Goal: Information Seeking & Learning: Understand process/instructions

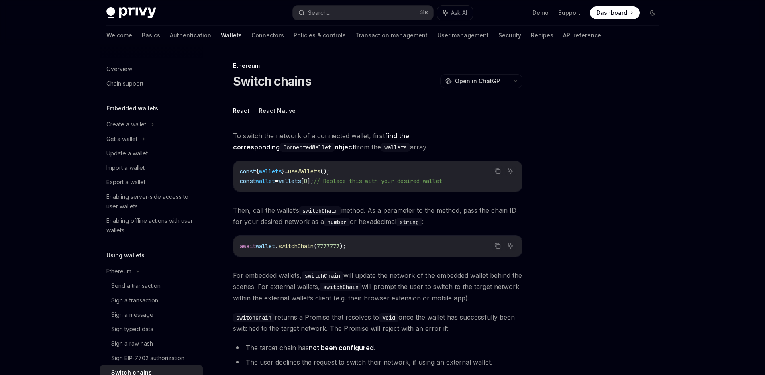
scroll to position [128, 0]
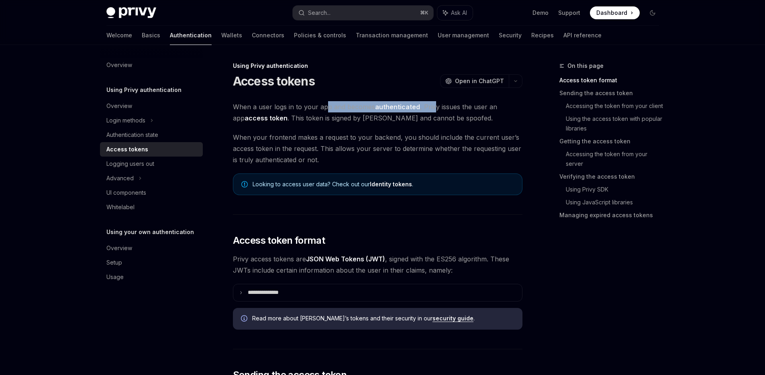
drag, startPoint x: 347, startPoint y: 105, endPoint x: 434, endPoint y: 105, distance: 86.7
click at [434, 105] on span "When a user logs in to your app and becomes authenticated , Privy issues the us…" at bounding box center [377, 112] width 289 height 22
drag, startPoint x: 469, startPoint y: 107, endPoint x: 478, endPoint y: 108, distance: 9.7
click at [479, 108] on span "When a user logs in to your app and becomes authenticated , Privy issues the us…" at bounding box center [377, 112] width 289 height 22
drag, startPoint x: 414, startPoint y: 118, endPoint x: 364, endPoint y: 117, distance: 50.2
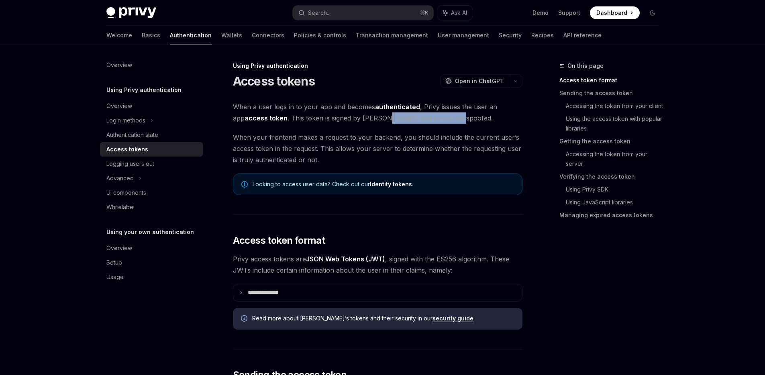
click at [365, 117] on span "When a user logs in to your app and becomes authenticated , Privy issues the us…" at bounding box center [377, 112] width 289 height 22
drag, startPoint x: 336, startPoint y: 117, endPoint x: 302, endPoint y: 116, distance: 34.5
click at [312, 116] on span "When a user logs in to your app and becomes authenticated , Privy issues the us…" at bounding box center [377, 112] width 289 height 22
drag, startPoint x: 328, startPoint y: 116, endPoint x: 359, endPoint y: 116, distance: 31.7
click at [343, 116] on span "When a user logs in to your app and becomes authenticated , Privy issues the us…" at bounding box center [377, 112] width 289 height 22
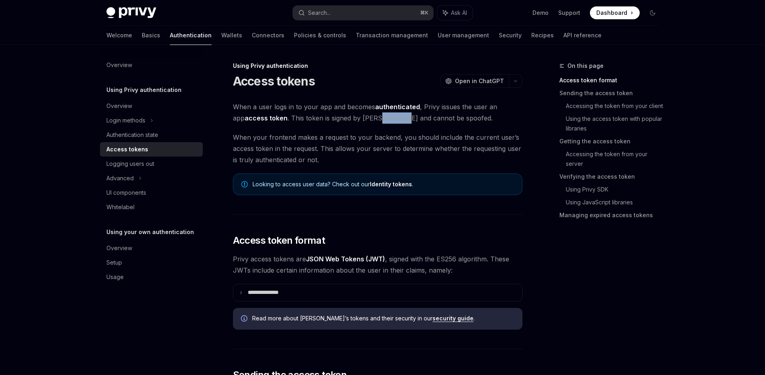
drag, startPoint x: 369, startPoint y: 116, endPoint x: 388, endPoint y: 118, distance: 19.3
click at [384, 117] on span "When a user logs in to your app and becomes authenticated , Privy issues the us…" at bounding box center [377, 112] width 289 height 22
drag, startPoint x: 355, startPoint y: 139, endPoint x: 317, endPoint y: 139, distance: 38.1
click at [337, 139] on span "When your frontend makes a request to your backend, you should include the curr…" at bounding box center [377, 149] width 289 height 34
drag, startPoint x: 298, startPoint y: 137, endPoint x: 315, endPoint y: 136, distance: 17.3
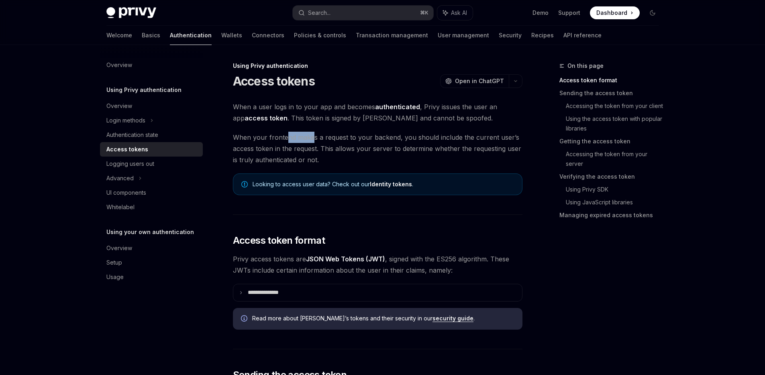
click at [313, 137] on span "When your frontend makes a request to your backend, you should include the curr…" at bounding box center [377, 149] width 289 height 34
drag, startPoint x: 352, startPoint y: 137, endPoint x: 363, endPoint y: 135, distance: 11.3
click at [361, 136] on span "When your frontend makes a request to your backend, you should include the curr…" at bounding box center [377, 149] width 289 height 34
drag, startPoint x: 383, startPoint y: 135, endPoint x: 392, endPoint y: 133, distance: 8.9
click at [389, 134] on span "When your frontend makes a request to your backend, you should include the curr…" at bounding box center [377, 149] width 289 height 34
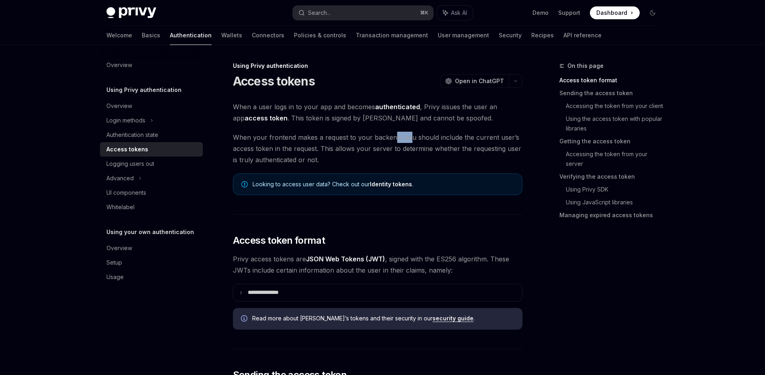
drag, startPoint x: 405, startPoint y: 133, endPoint x: 418, endPoint y: 134, distance: 13.3
click at [409, 133] on span "When your frontend makes a request to your backend, you should include the curr…" at bounding box center [377, 149] width 289 height 34
drag, startPoint x: 427, startPoint y: 135, endPoint x: 446, endPoint y: 137, distance: 18.9
click at [443, 137] on span "When your frontend makes a request to your backend, you should include the curr…" at bounding box center [377, 149] width 289 height 34
drag, startPoint x: 459, startPoint y: 138, endPoint x: 467, endPoint y: 139, distance: 8.5
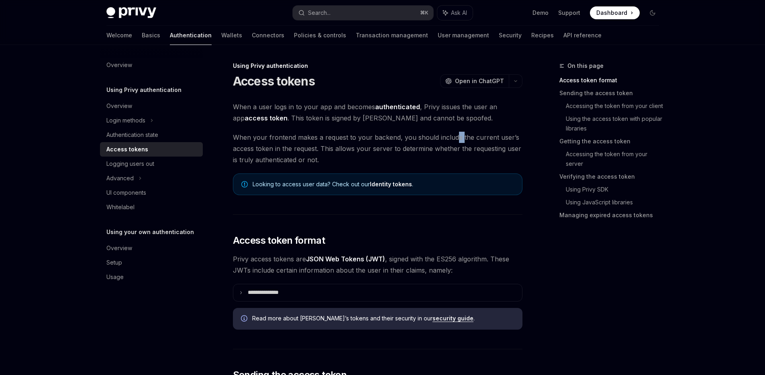
click at [461, 138] on span "When your frontend makes a request to your backend, you should include the curr…" at bounding box center [377, 149] width 289 height 34
drag, startPoint x: 468, startPoint y: 139, endPoint x: 432, endPoint y: 138, distance: 35.8
click at [437, 137] on span "When your frontend makes a request to your backend, you should include the curr…" at bounding box center [377, 149] width 289 height 34
drag, startPoint x: 419, startPoint y: 138, endPoint x: 402, endPoint y: 138, distance: 16.5
click at [410, 138] on span "When your frontend makes a request to your backend, you should include the curr…" at bounding box center [377, 149] width 289 height 34
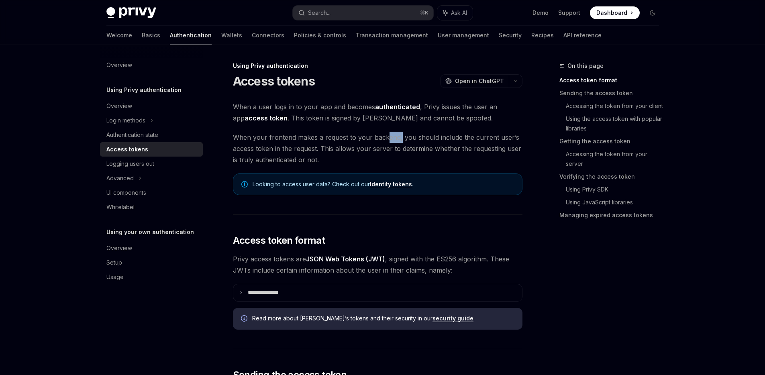
drag, startPoint x: 396, startPoint y: 139, endPoint x: 375, endPoint y: 139, distance: 21.3
click at [381, 139] on span "When your frontend makes a request to your backend, you should include the curr…" at bounding box center [377, 149] width 289 height 34
drag, startPoint x: 372, startPoint y: 139, endPoint x: 353, endPoint y: 139, distance: 18.9
click at [361, 140] on span "When your frontend makes a request to your backend, you should include the curr…" at bounding box center [377, 149] width 289 height 34
drag, startPoint x: 352, startPoint y: 139, endPoint x: 342, endPoint y: 139, distance: 10.0
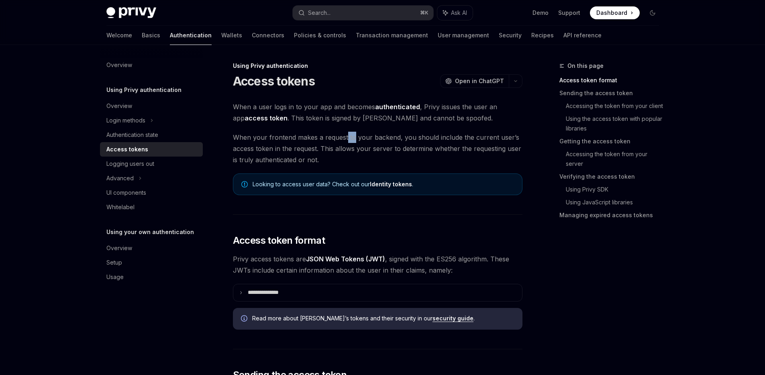
click at [345, 139] on span "When your frontend makes a request to your backend, you should include the curr…" at bounding box center [377, 149] width 289 height 34
click at [340, 139] on span "When your frontend makes a request to your backend, you should include the curr…" at bounding box center [377, 149] width 289 height 34
click at [338, 139] on span "When your frontend makes a request to your backend, you should include the curr…" at bounding box center [377, 149] width 289 height 34
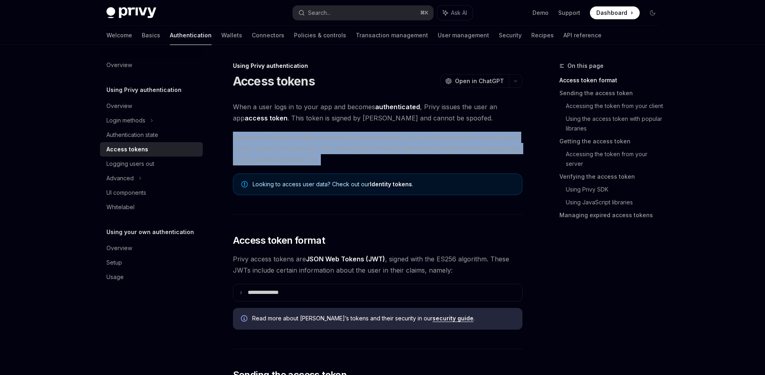
click at [338, 139] on span "When your frontend makes a request to your backend, you should include the curr…" at bounding box center [377, 149] width 289 height 34
click at [347, 146] on span "When your frontend makes a request to your backend, you should include the curr…" at bounding box center [377, 149] width 289 height 34
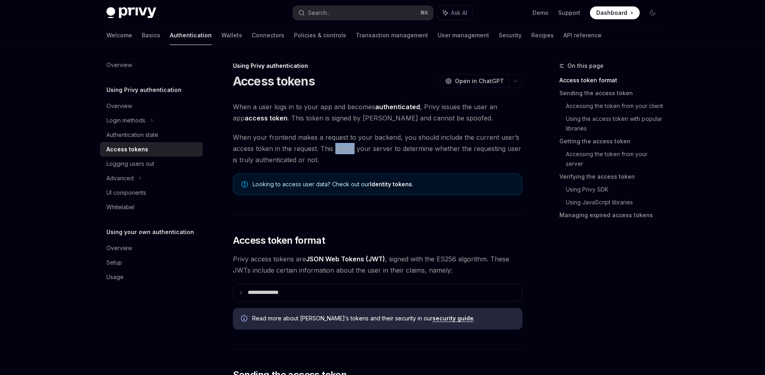
click at [347, 146] on span "When your frontend makes a request to your backend, you should include the curr…" at bounding box center [377, 149] width 289 height 34
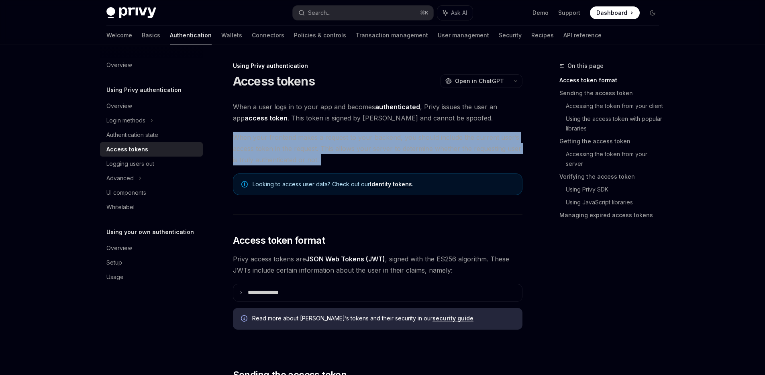
click at [347, 146] on span "When your frontend makes a request to your backend, you should include the curr…" at bounding box center [377, 149] width 289 height 34
click at [346, 146] on span "When your frontend makes a request to your backend, you should include the curr…" at bounding box center [377, 149] width 289 height 34
click at [342, 151] on span "When your frontend makes a request to your backend, you should include the curr…" at bounding box center [377, 149] width 289 height 34
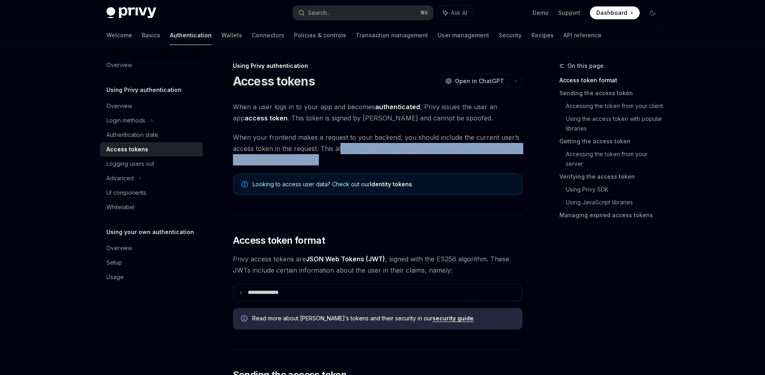
drag, startPoint x: 342, startPoint y: 155, endPoint x: 338, endPoint y: 145, distance: 10.7
click at [339, 148] on span "When your frontend makes a request to your backend, you should include the curr…" at bounding box center [377, 149] width 289 height 34
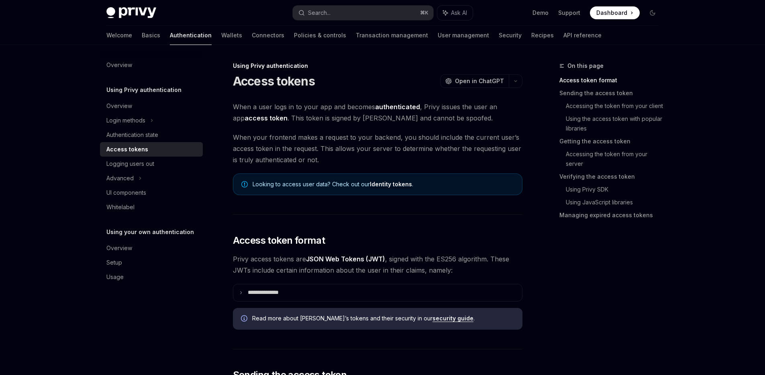
click at [338, 144] on span "When your frontend makes a request to your backend, you should include the curr…" at bounding box center [377, 149] width 289 height 34
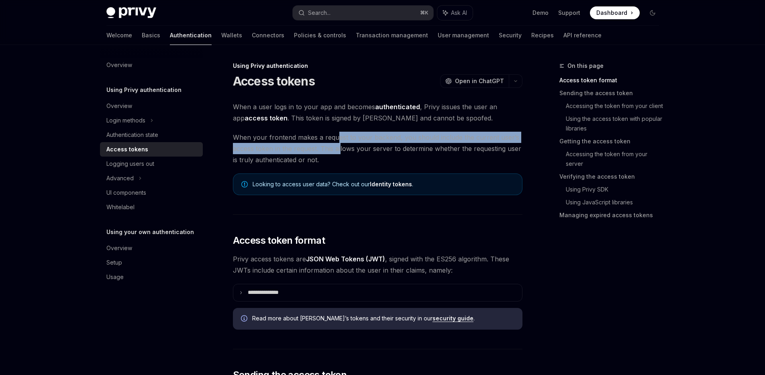
drag, startPoint x: 336, startPoint y: 142, endPoint x: 340, endPoint y: 152, distance: 11.0
click at [340, 152] on span "When your frontend makes a request to your backend, you should include the curr…" at bounding box center [377, 149] width 289 height 34
